Goal: Task Accomplishment & Management: Use online tool/utility

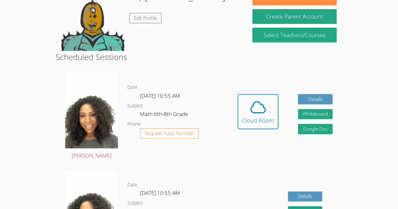
scroll to position [114, 0]
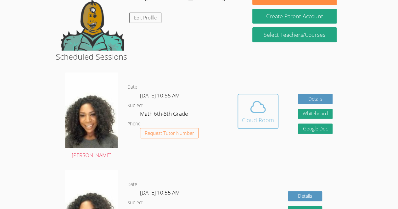
click at [267, 121] on div "Cloud Room" at bounding box center [258, 120] width 32 height 9
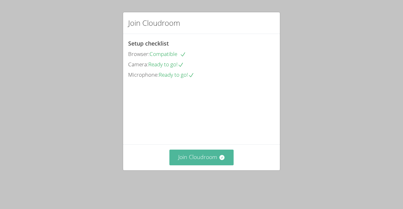
click at [215, 165] on button "Join Cloudroom" at bounding box center [201, 157] width 65 height 15
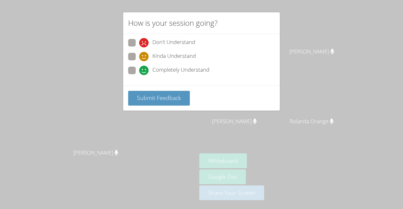
click at [3, 143] on div "How is your session going? Don't Understand Kinda Understand Completely Underst…" at bounding box center [201, 104] width 403 height 209
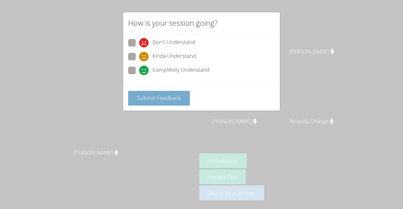
click at [173, 99] on span "Submit Feedback" at bounding box center [159, 98] width 44 height 8
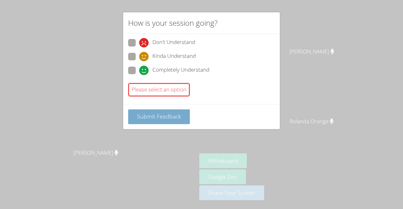
click at [174, 120] on button "Submit Feedback" at bounding box center [159, 117] width 62 height 15
click at [190, 73] on span "Completely Understand" at bounding box center [180, 70] width 57 height 9
click at [144, 72] on input "Completely Understand" at bounding box center [141, 69] width 5 height 5
radio input "true"
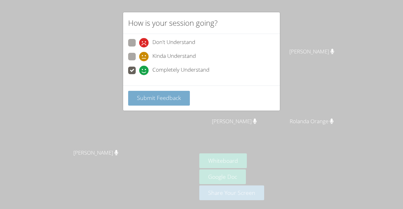
click at [168, 95] on span "Submit Feedback" at bounding box center [159, 98] width 44 height 8
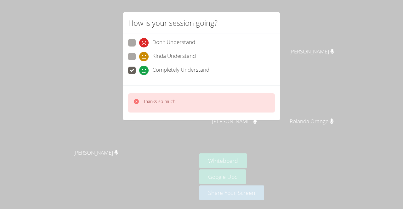
click at [118, 90] on div "How is your session going? Don't Understand Kinda Understand Completely Underst…" at bounding box center [201, 104] width 403 height 209
click at [62, 90] on div "How is your session going? Don't Understand Kinda Understand Completely Underst…" at bounding box center [201, 104] width 403 height 209
click at [81, 89] on div "How is your session going? Don't Understand Kinda Understand Completely Underst…" at bounding box center [201, 104] width 403 height 209
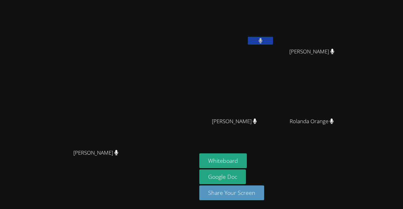
click at [130, 136] on video at bounding box center [98, 92] width 94 height 108
click at [247, 164] on button "Whiteboard" at bounding box center [223, 161] width 48 height 15
